Goal: Information Seeking & Learning: Learn about a topic

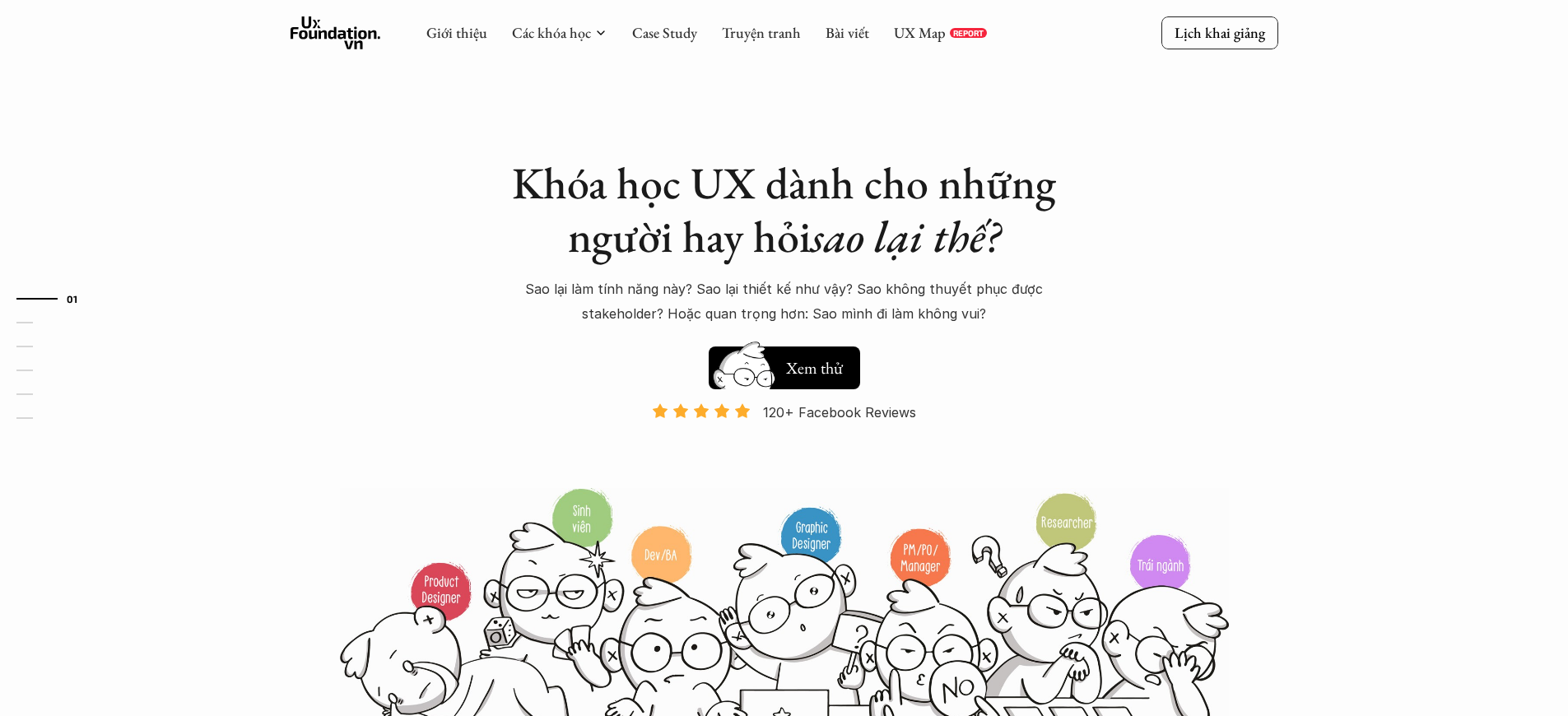
click at [839, 412] on p "120+ Facebook Reviews" at bounding box center [839, 412] width 153 height 25
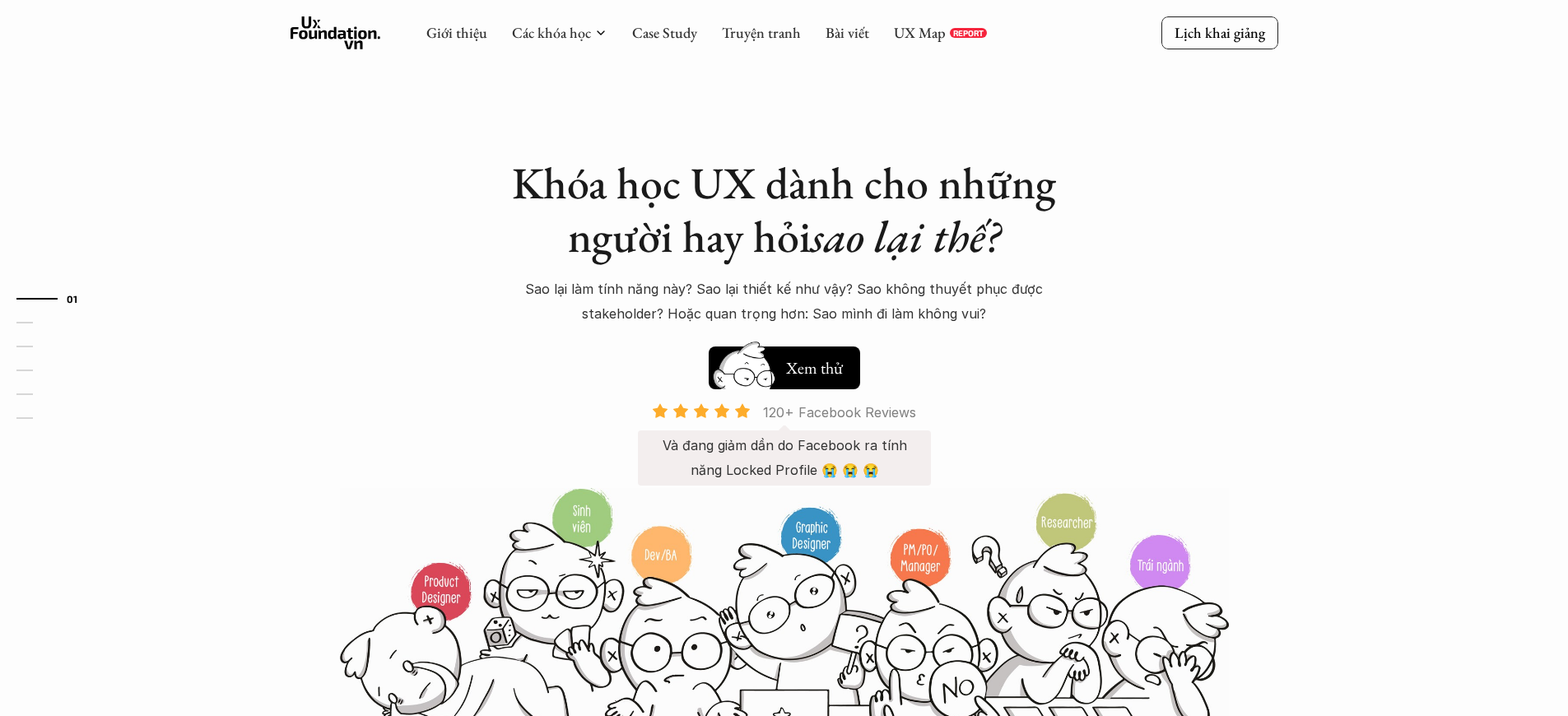
click at [839, 412] on p "120+ Facebook Reviews" at bounding box center [839, 412] width 153 height 25
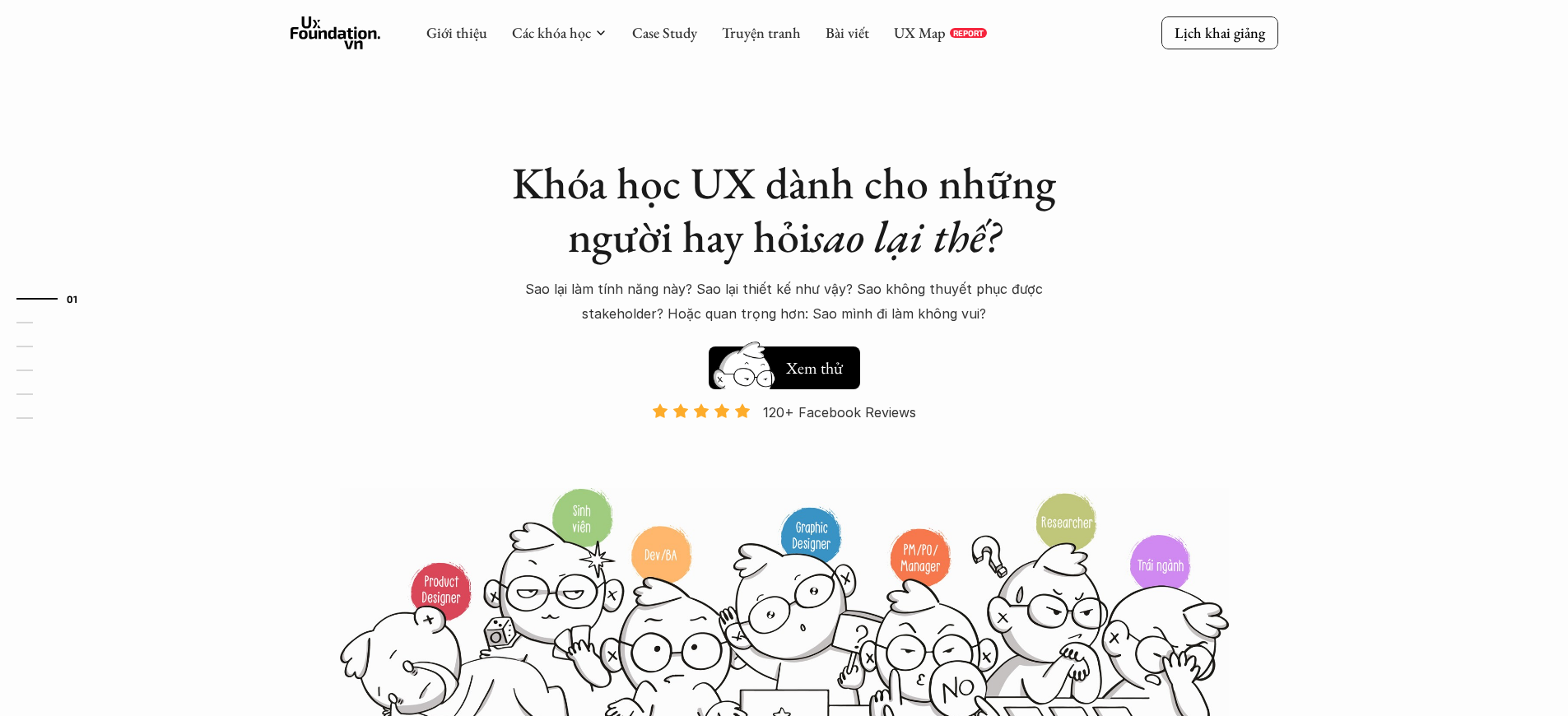
click at [783, 457] on p "Và đang giảm dần do Facebook ra tính năng Locked Profile 😭 😭 😭" at bounding box center [784, 458] width 260 height 50
